Goal: Task Accomplishment & Management: Manage account settings

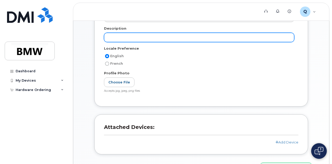
scroll to position [121, 0]
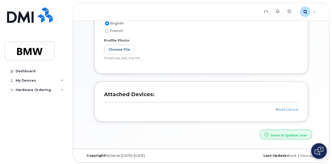
click at [283, 111] on div "Add Device" at bounding box center [201, 109] width 194 height 5
click at [281, 109] on link "Add Device" at bounding box center [286, 110] width 23 height 4
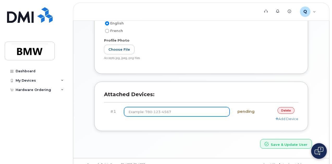
click at [194, 110] on input at bounding box center [176, 111] width 105 height 9
type input "(864) 283-4958"
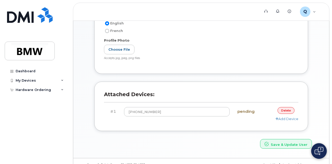
click at [234, 120] on div "Add Device" at bounding box center [201, 119] width 194 height 5
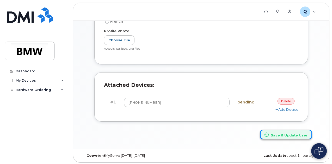
click at [277, 133] on button "Save & Update User" at bounding box center [286, 135] width 52 height 10
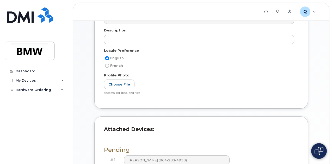
scroll to position [166, 0]
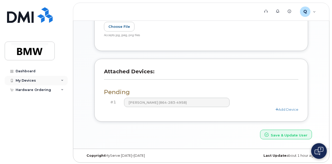
click at [61, 79] on icon at bounding box center [62, 80] width 3 height 3
click at [20, 81] on div "My Devices" at bounding box center [26, 81] width 20 height 4
click at [20, 65] on div "Dashboard My Devices Add Device Hardware Ordering New Order" at bounding box center [35, 82] width 71 height 164
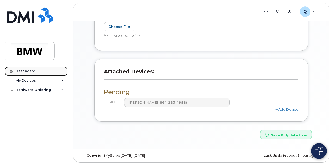
click at [19, 69] on div "Dashboard" at bounding box center [26, 71] width 20 height 4
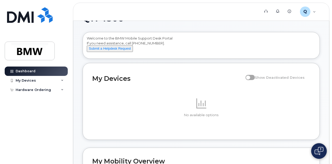
scroll to position [16, 0]
click at [31, 81] on div "My Devices" at bounding box center [26, 81] width 20 height 4
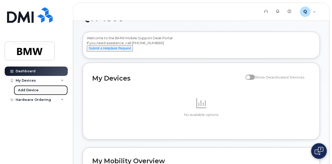
click at [33, 93] on link "Add Device" at bounding box center [41, 90] width 54 height 10
